Goal: Task Accomplishment & Management: Manage account settings

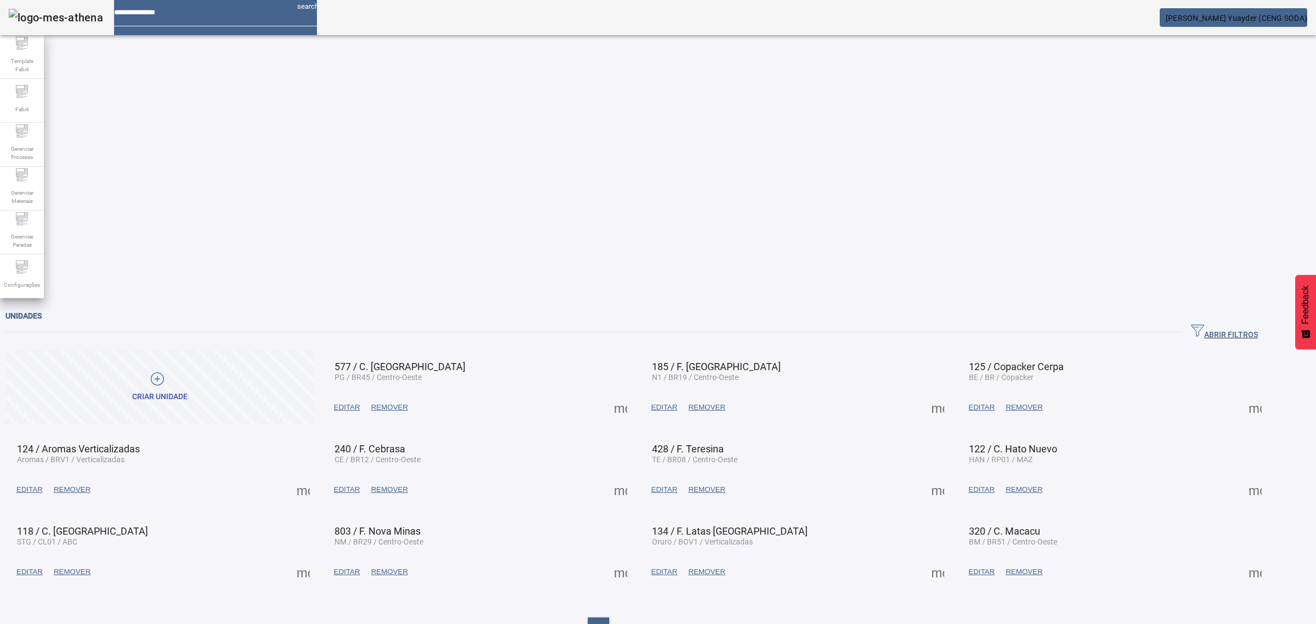
click at [1245, 324] on span "ABRIR FILTROS" at bounding box center [1224, 332] width 67 height 16
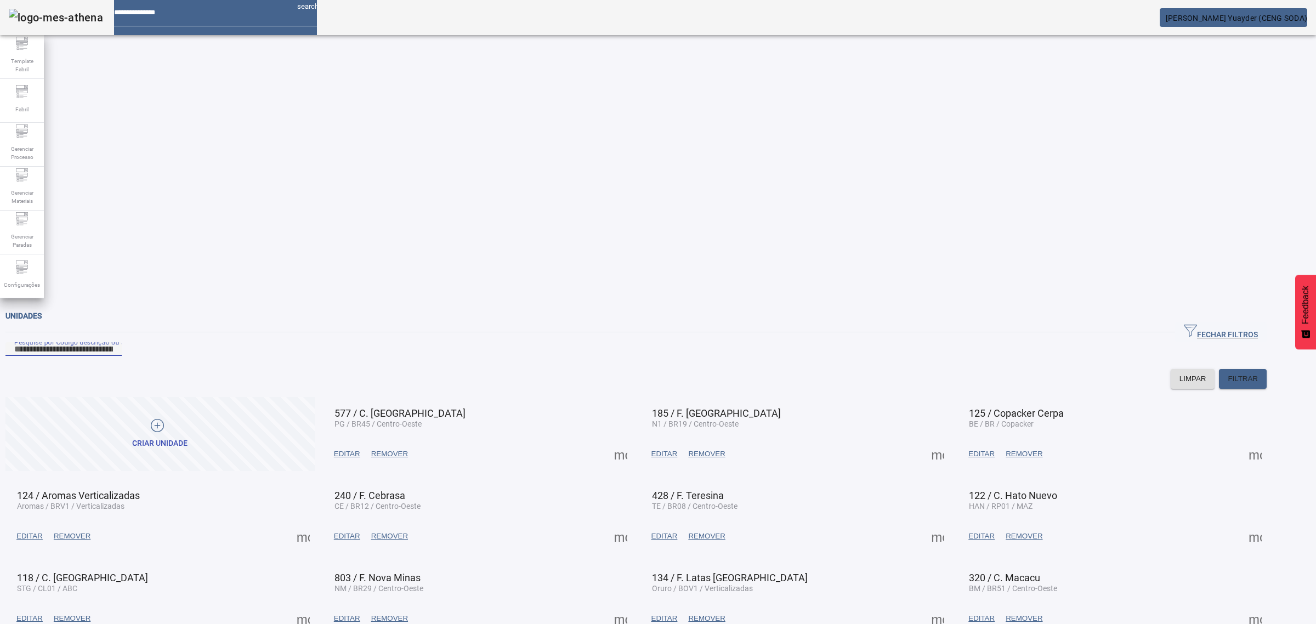
click at [113, 343] on input "Pesquise por Código descrição ou sigla" at bounding box center [63, 349] width 99 height 13
type input "*****"
click at [1258, 373] on span "FILTRAR" at bounding box center [1243, 378] width 30 height 11
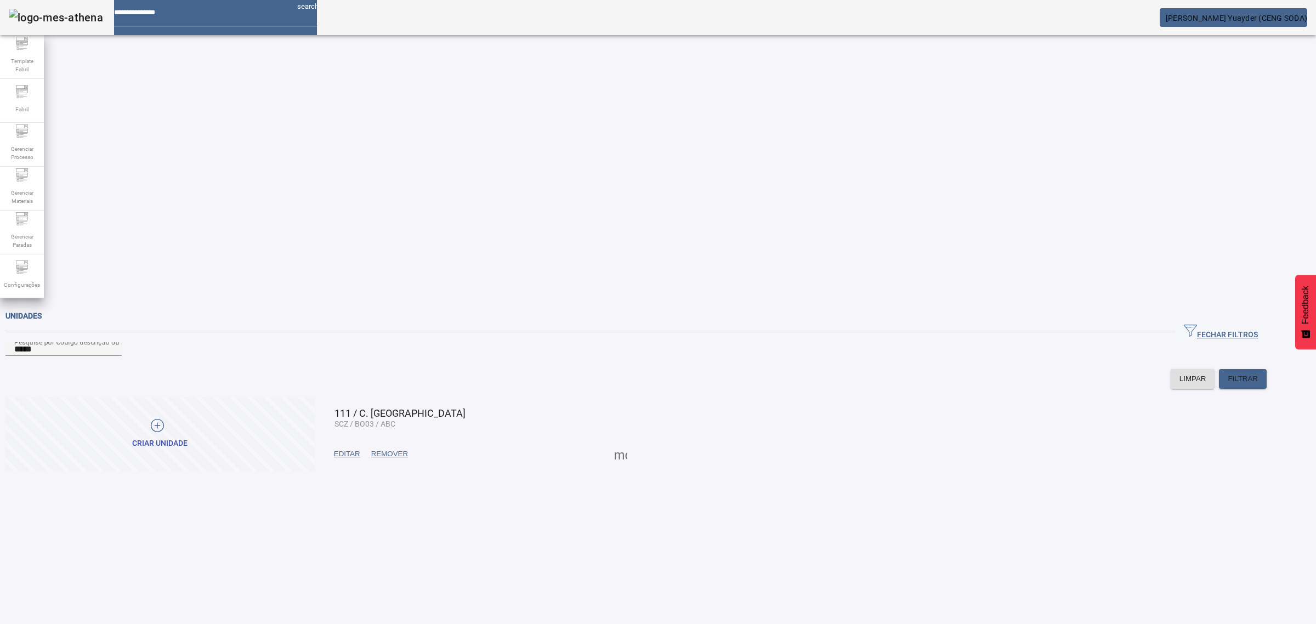
click at [634, 441] on span at bounding box center [621, 454] width 26 height 26
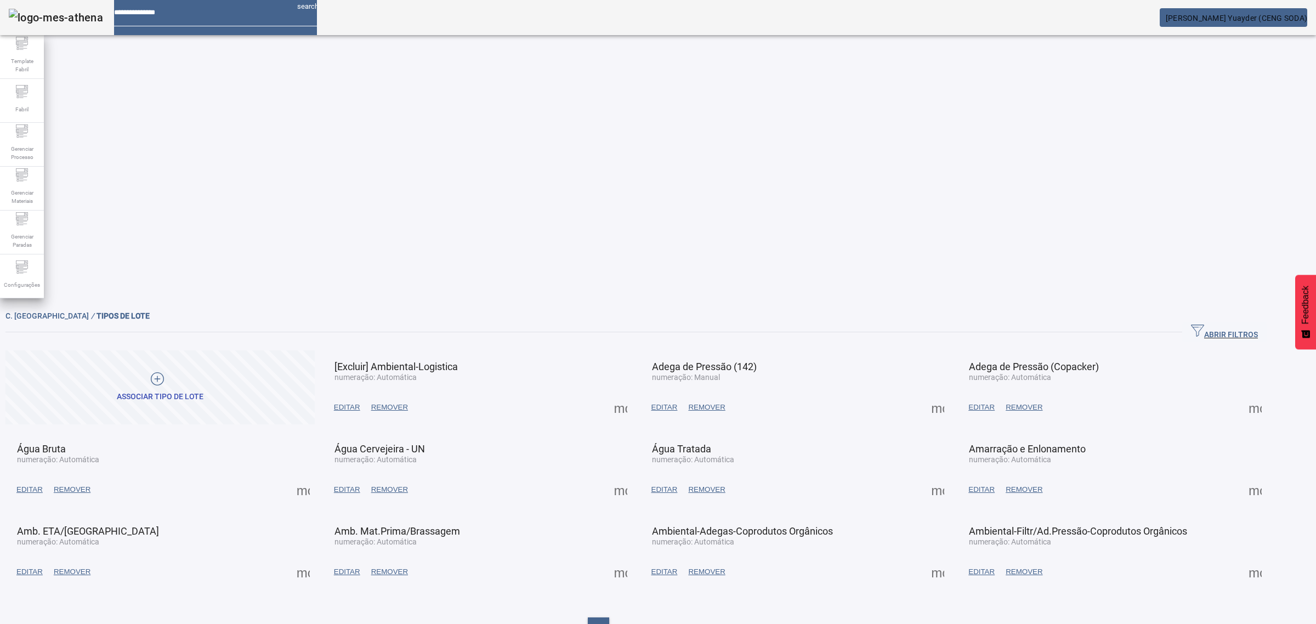
click at [1242, 324] on span "ABRIR FILTROS" at bounding box center [1224, 332] width 67 height 16
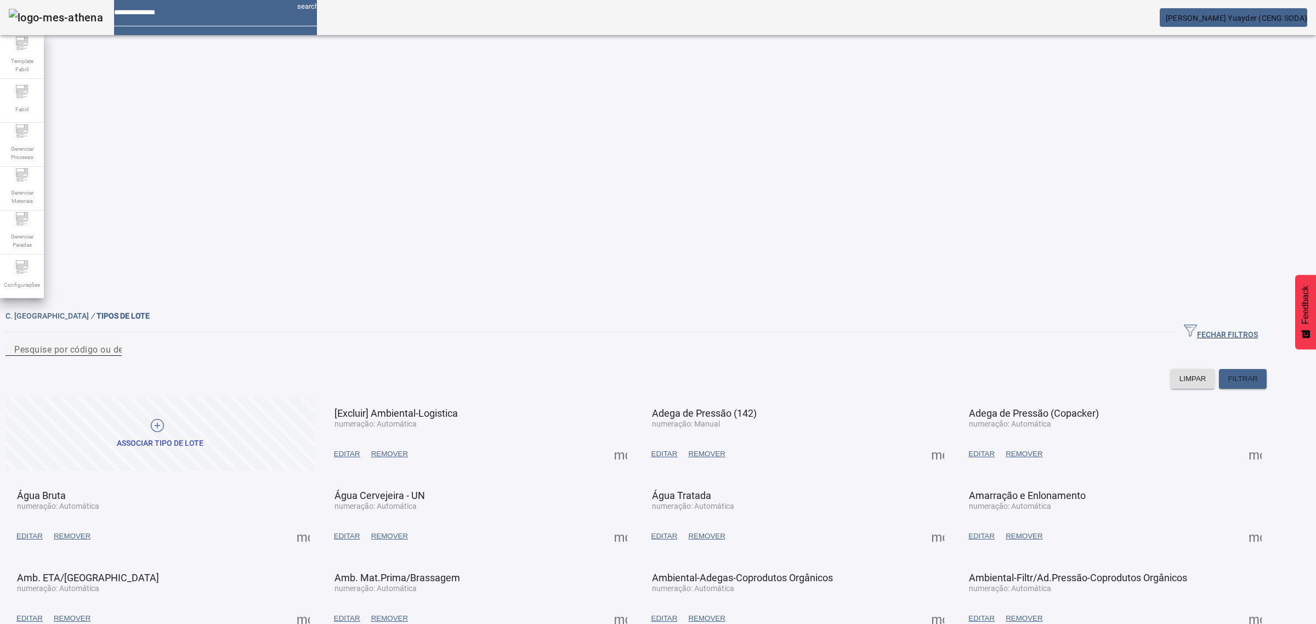
click at [113, 343] on input "Pesquise por código ou descrição" at bounding box center [63, 349] width 99 height 13
click at [1258, 373] on span "FILTRAR" at bounding box center [1243, 378] width 30 height 11
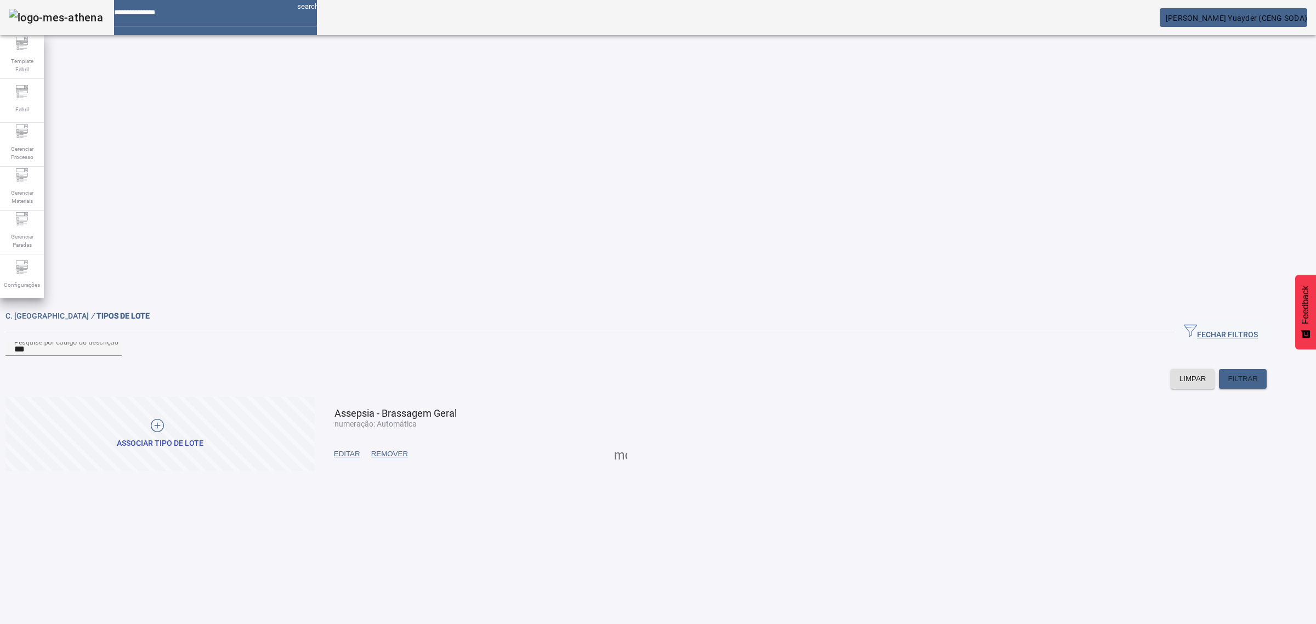
click at [360, 449] on span "EDITAR" at bounding box center [347, 454] width 26 height 11
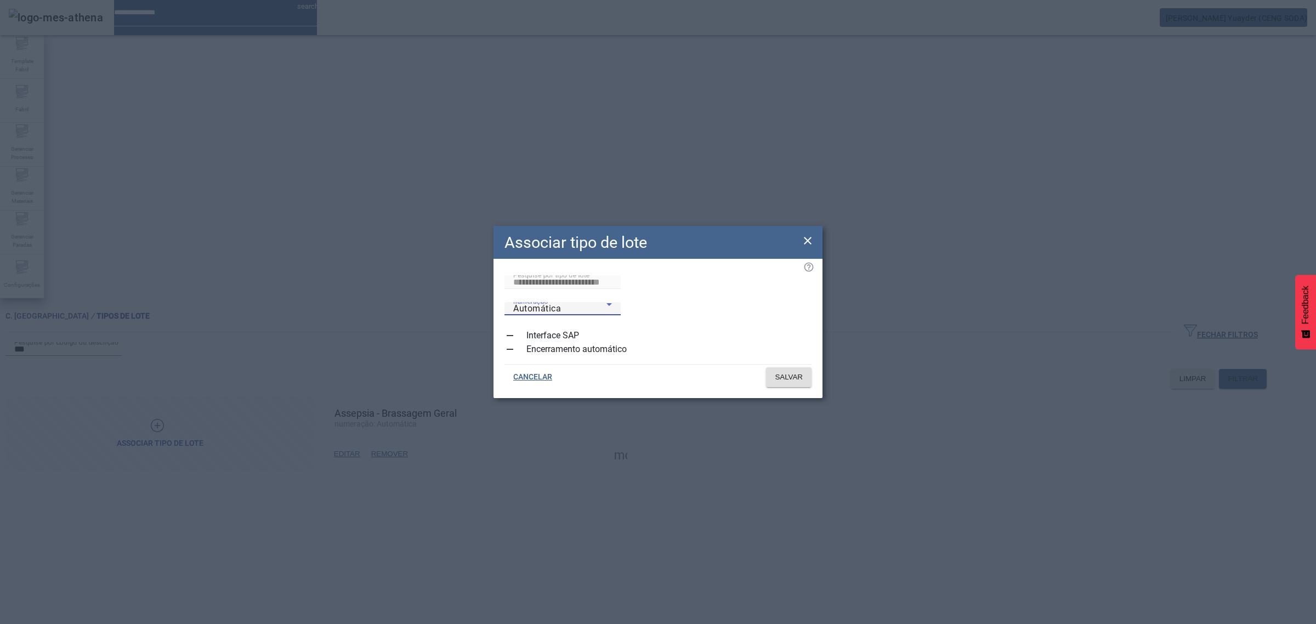
click at [607, 302] on div "Automática" at bounding box center [559, 308] width 93 height 13
click at [716, 624] on div at bounding box center [658, 624] width 1316 height 0
click at [807, 242] on icon at bounding box center [807, 240] width 13 height 13
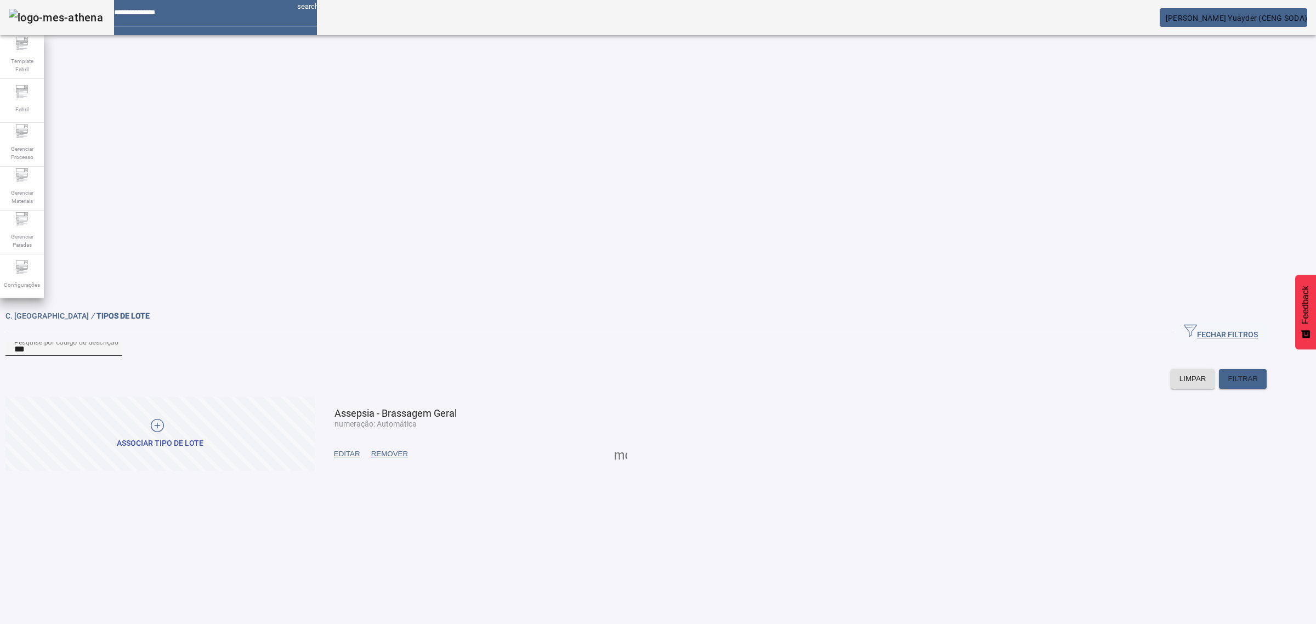
click at [113, 343] on input "***" at bounding box center [63, 349] width 99 height 13
type input "*"
click at [1258, 373] on span "FILTRAR" at bounding box center [1243, 378] width 30 height 11
click at [360, 449] on span "EDITAR" at bounding box center [347, 454] width 26 height 11
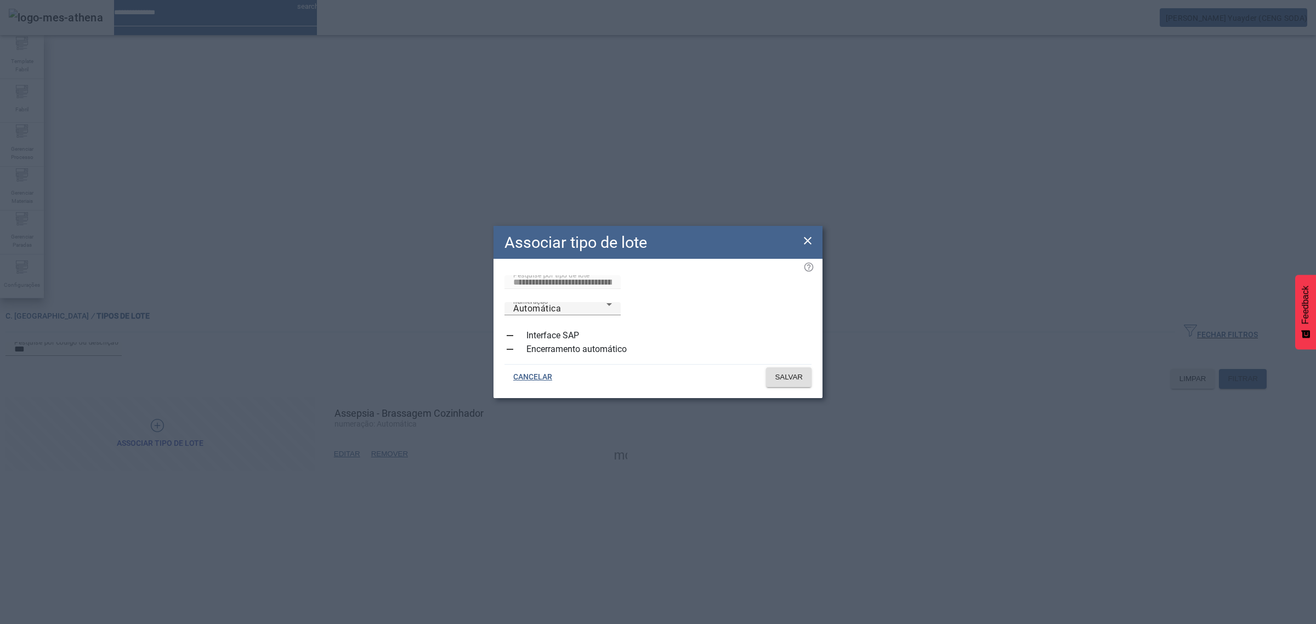
click at [811, 239] on icon at bounding box center [807, 240] width 13 height 13
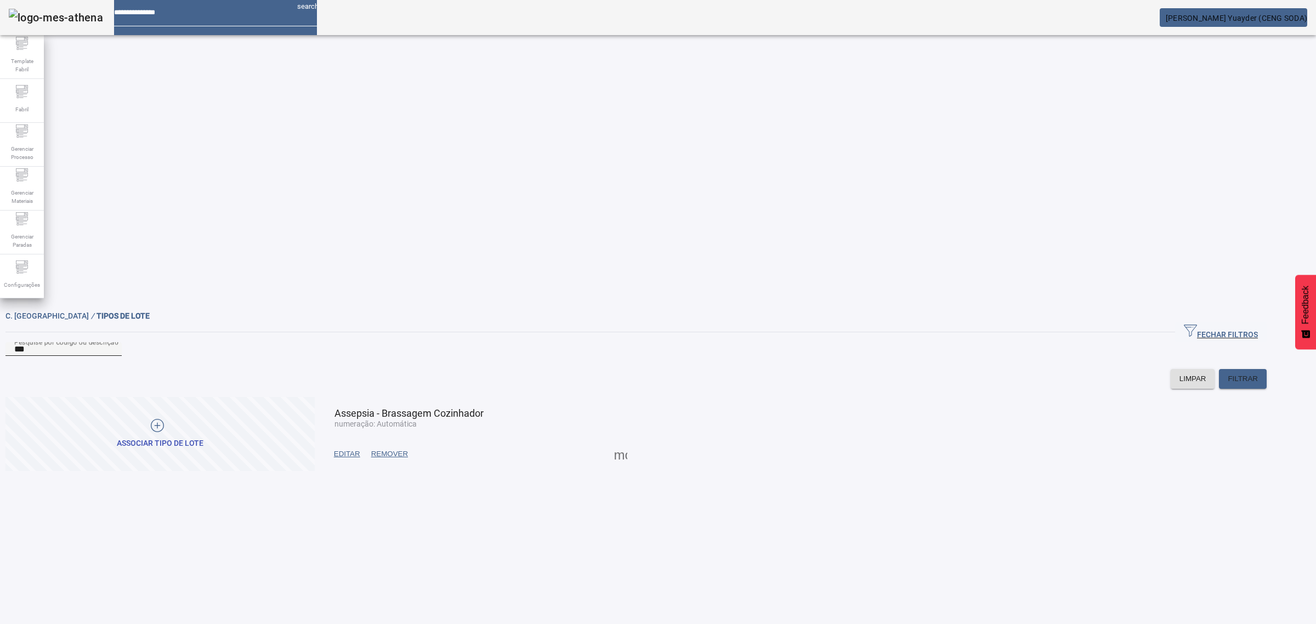
click at [113, 343] on input "***" at bounding box center [63, 349] width 99 height 13
type input "*"
click at [1258, 373] on span "FILTRAR" at bounding box center [1243, 378] width 30 height 11
click at [360, 449] on span "EDITAR" at bounding box center [347, 454] width 26 height 11
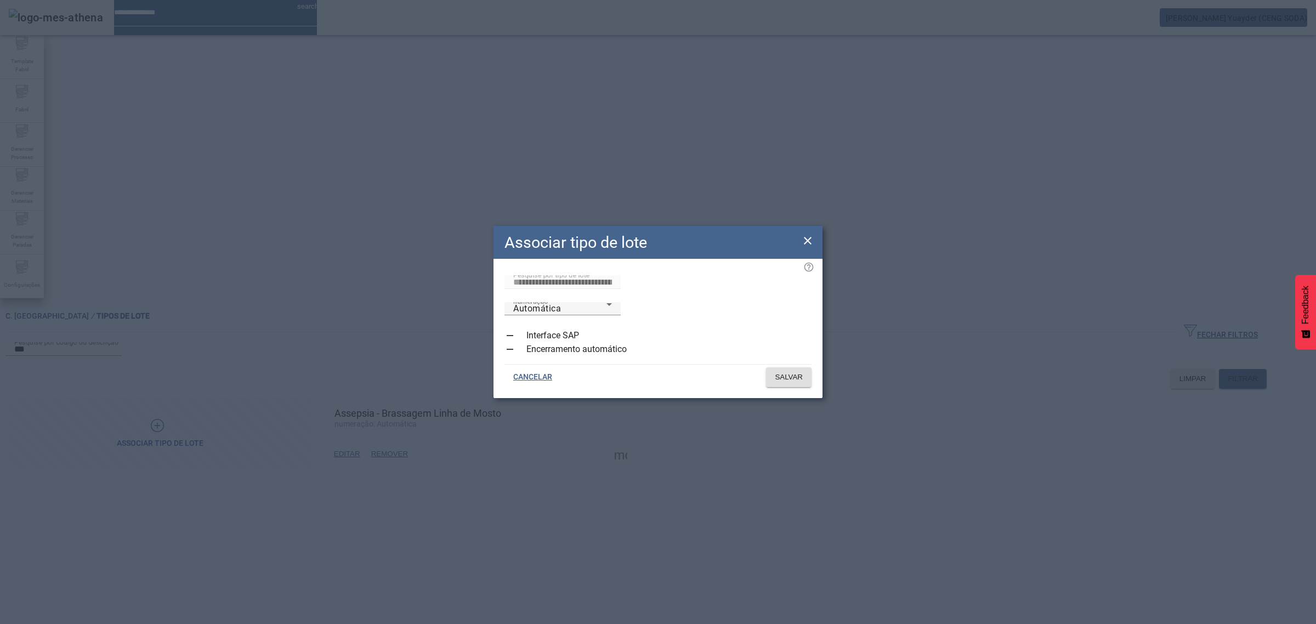
click at [810, 242] on icon at bounding box center [807, 240] width 13 height 13
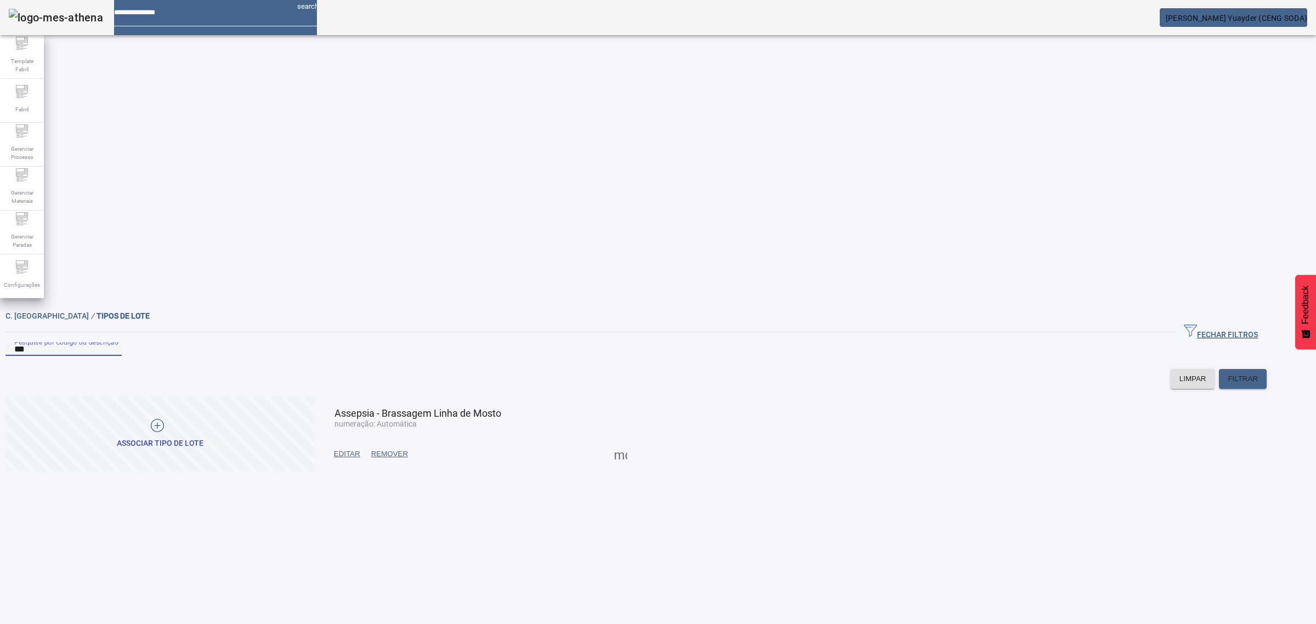
click at [113, 343] on input "***" at bounding box center [63, 349] width 99 height 13
type input "*"
click at [1258, 373] on span "FILTRAR" at bounding box center [1243, 378] width 30 height 11
click at [360, 449] on span "EDITAR" at bounding box center [347, 454] width 26 height 11
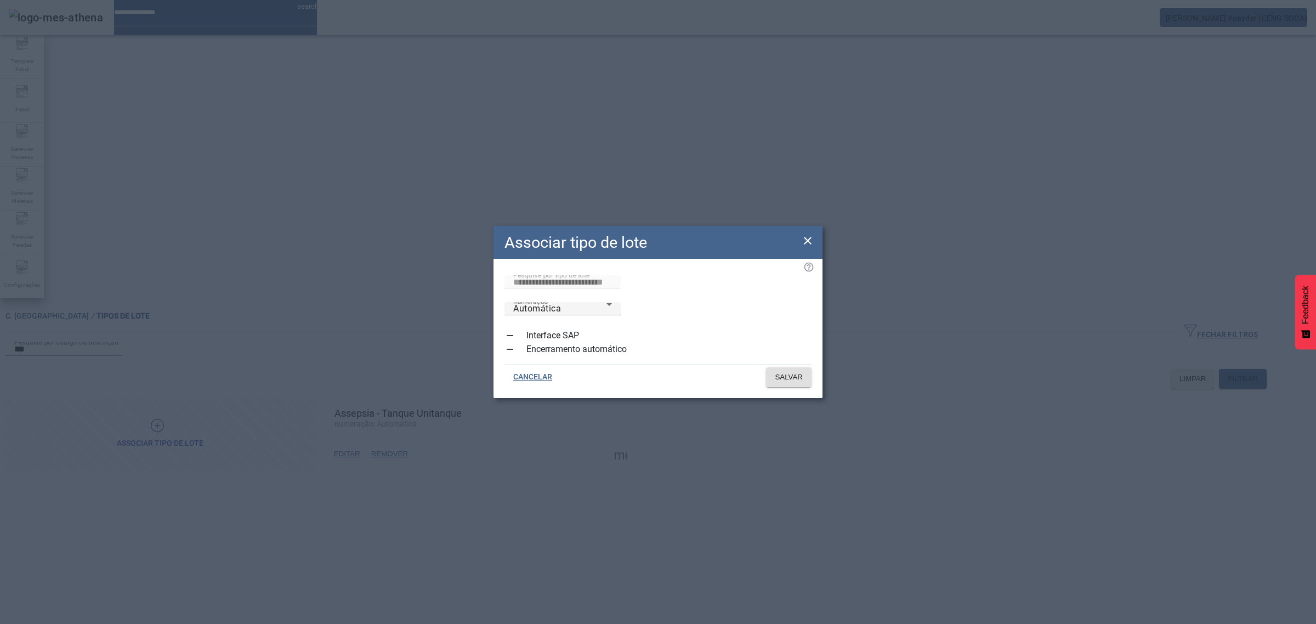
click at [810, 239] on icon at bounding box center [807, 240] width 13 height 13
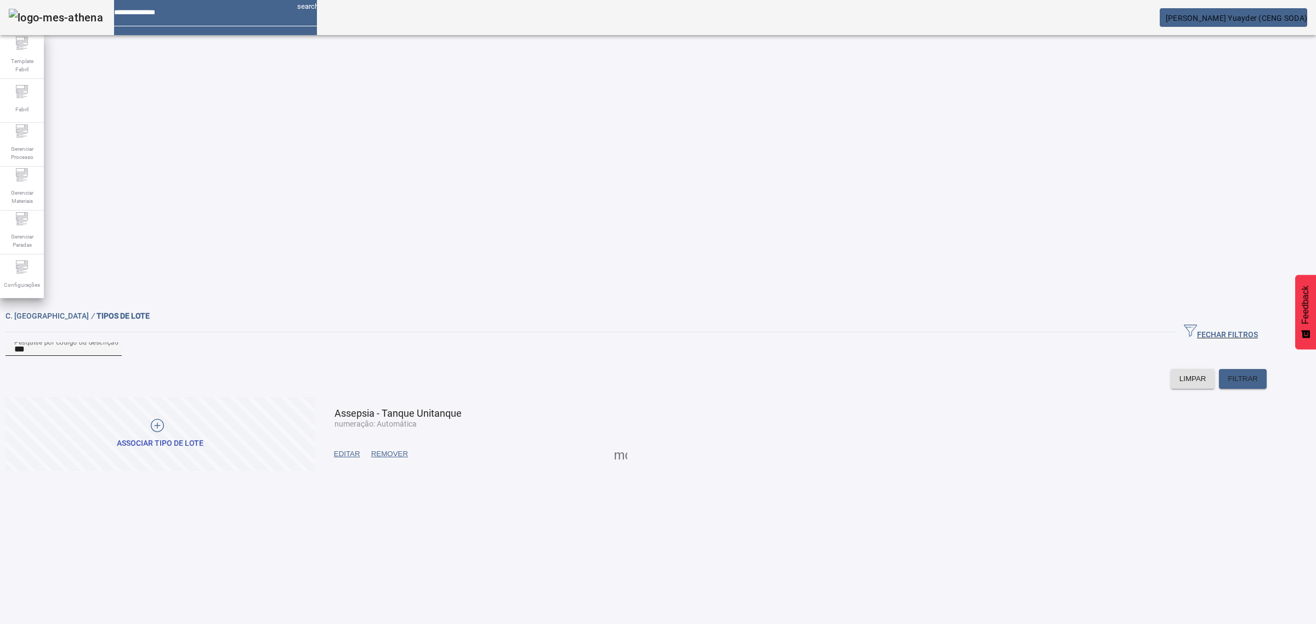
click at [113, 343] on input "***" at bounding box center [63, 349] width 99 height 13
type input "*"
type input "***"
click at [1258, 373] on span "FILTRAR" at bounding box center [1243, 378] width 30 height 11
click at [360, 449] on span "EDITAR" at bounding box center [347, 454] width 26 height 11
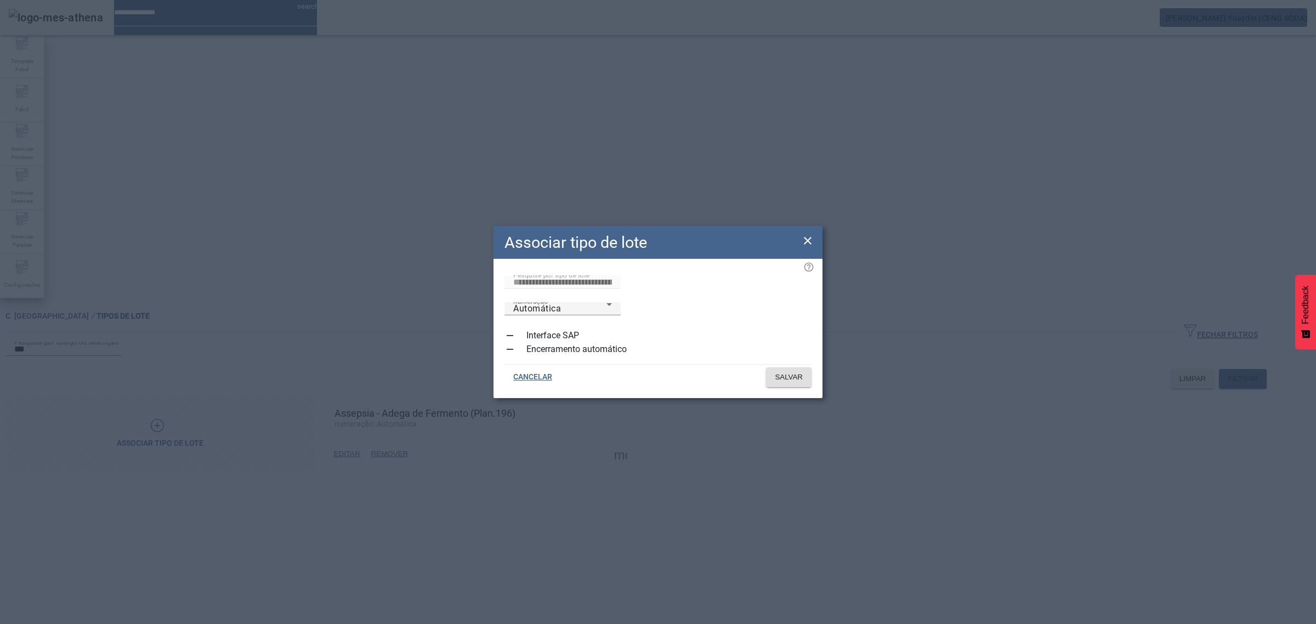
click at [801, 245] on icon at bounding box center [807, 240] width 13 height 13
